Goal: Task Accomplishment & Management: Manage account settings

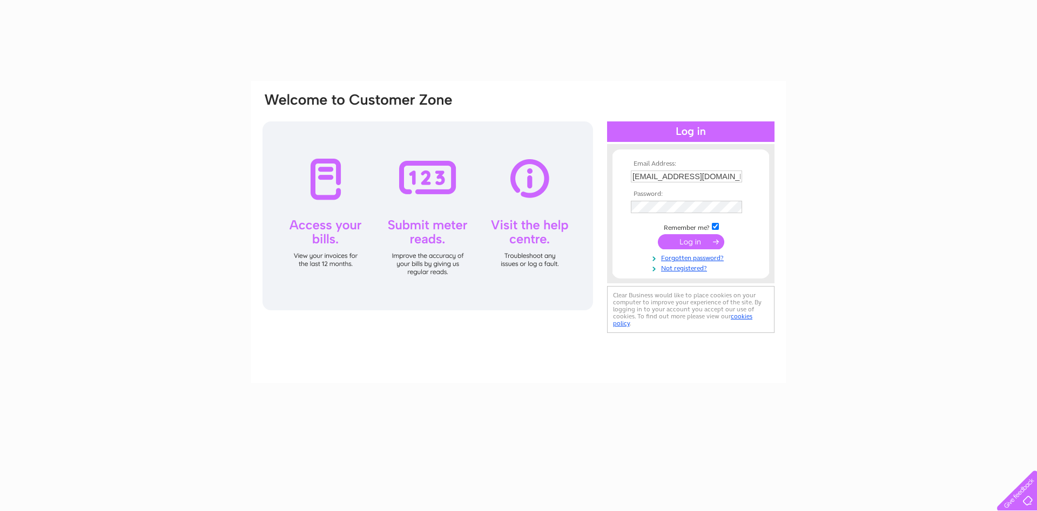
click at [695, 244] on input "submit" at bounding box center [691, 241] width 66 height 15
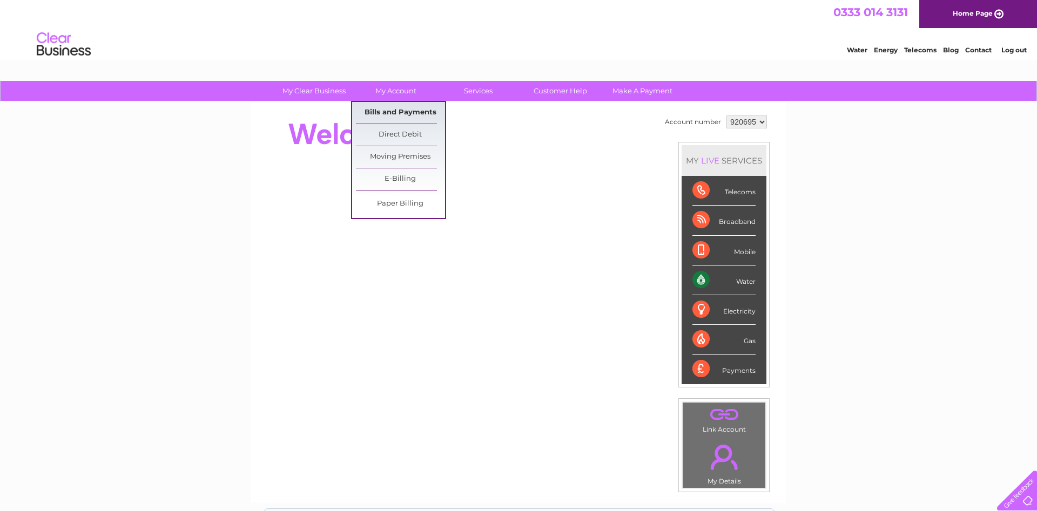
click at [393, 106] on link "Bills and Payments" at bounding box center [400, 113] width 89 height 22
click at [385, 112] on link "Bills and Payments" at bounding box center [400, 113] width 89 height 22
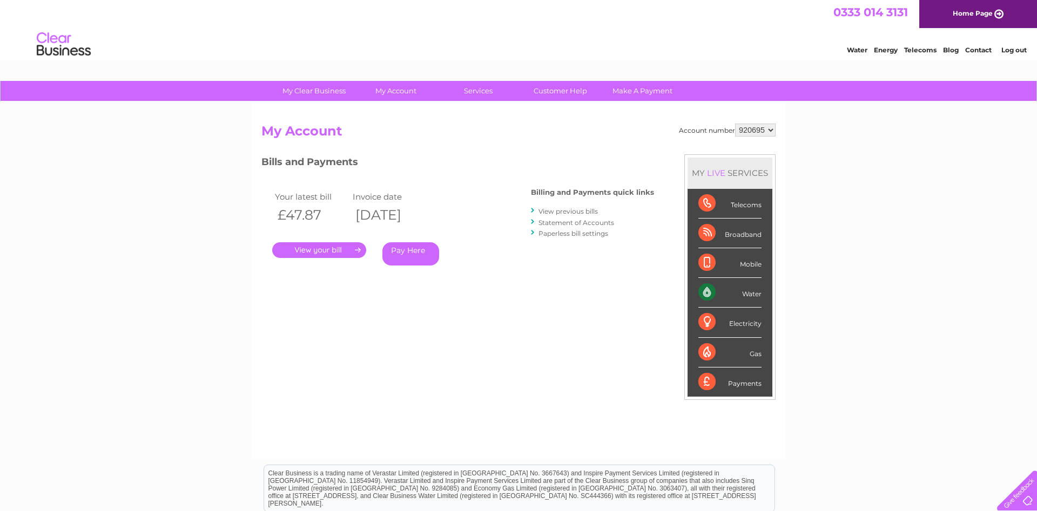
click at [344, 252] on link "." at bounding box center [319, 250] width 94 height 16
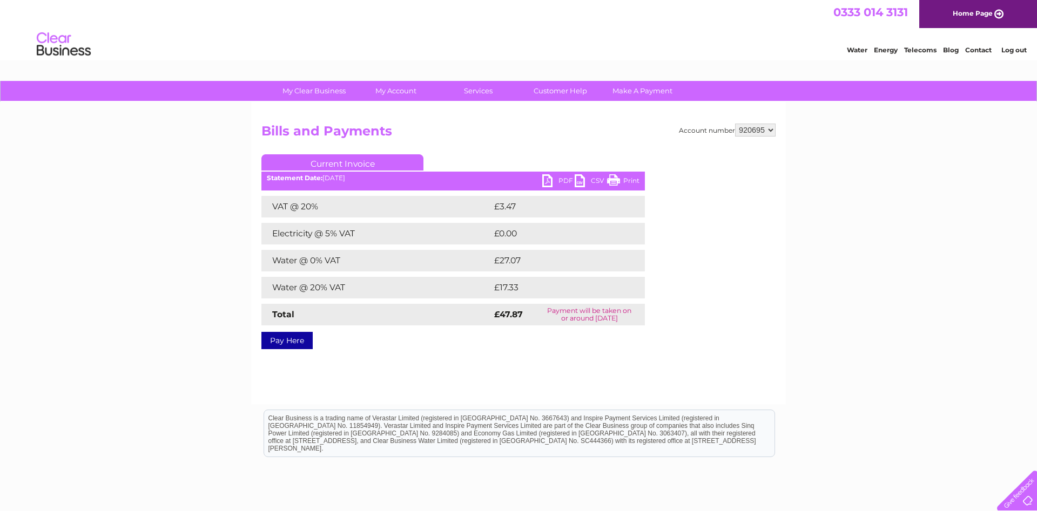
click at [568, 180] on link "PDF" at bounding box center [558, 182] width 32 height 16
